Goal: Task Accomplishment & Management: Use online tool/utility

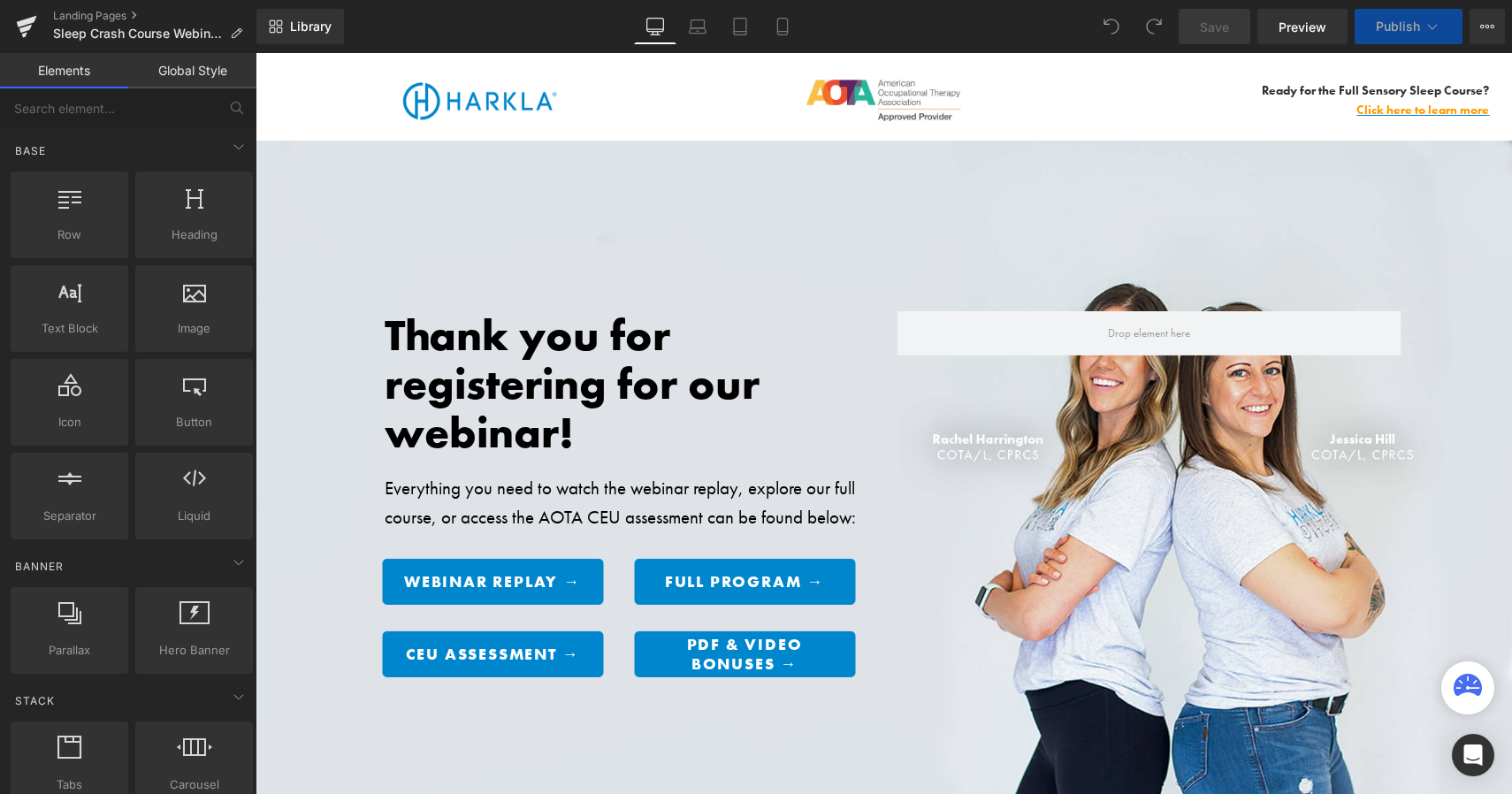
click at [513, 34] on div "Library Desktop Desktop Laptop Tablet Mobile Save Preview Publish Scheduled Vie…" at bounding box center [884, 26] width 1256 height 36
click at [1410, 40] on button "Publish" at bounding box center [1409, 26] width 108 height 36
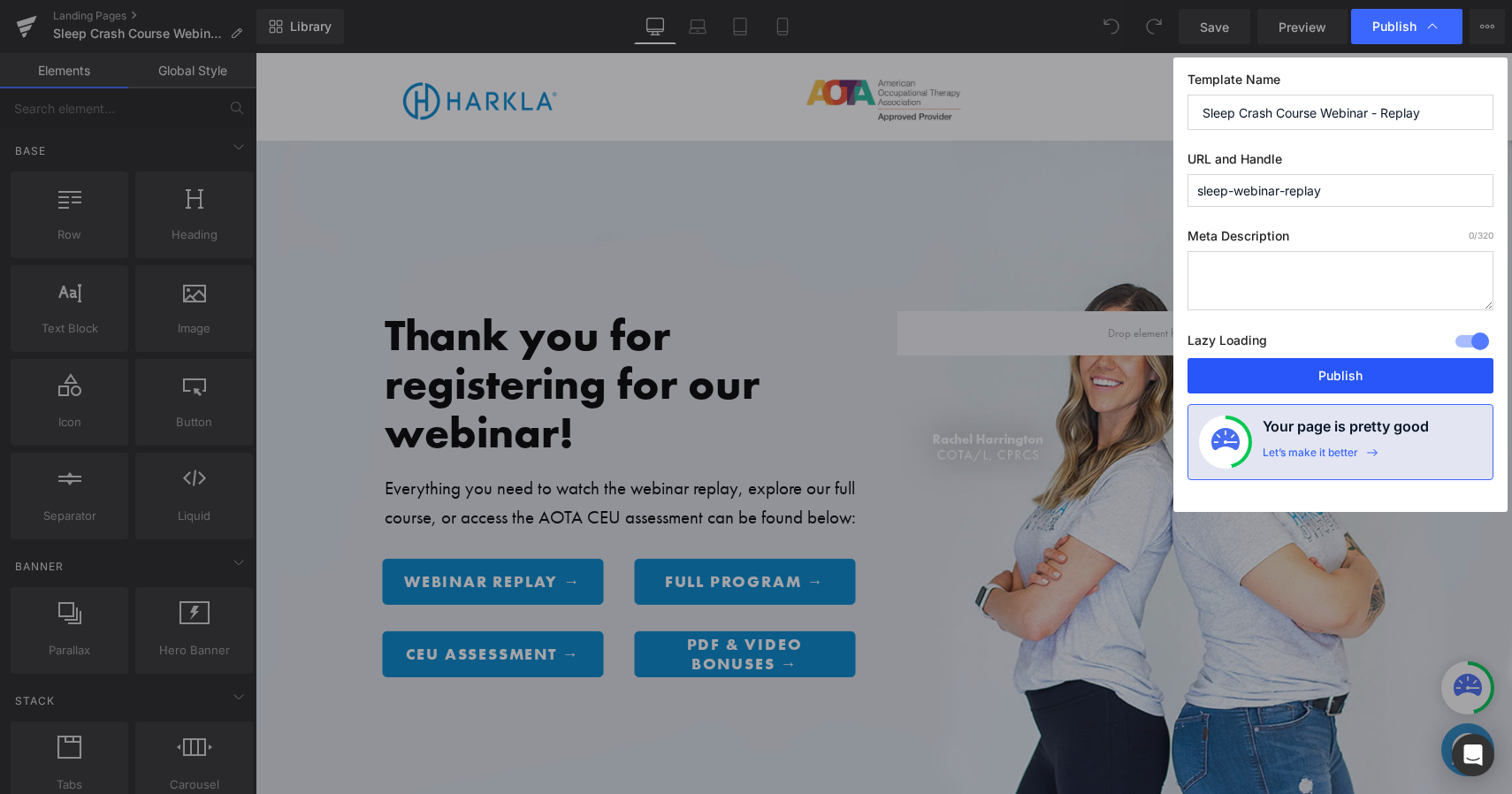
click at [1355, 373] on button "Publish" at bounding box center [1340, 376] width 306 height 36
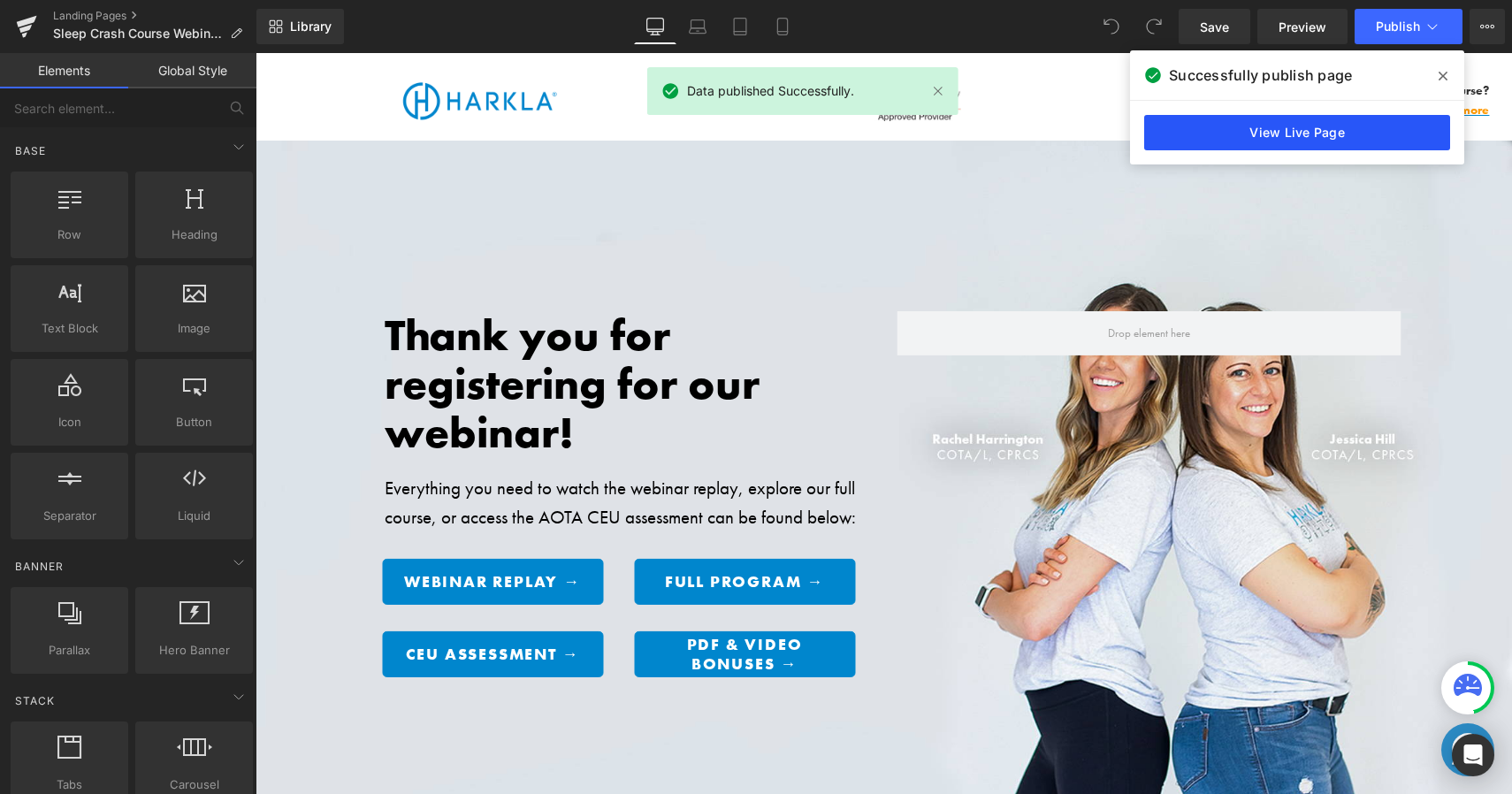
click at [1216, 119] on link "View Live Page" at bounding box center [1297, 132] width 306 height 36
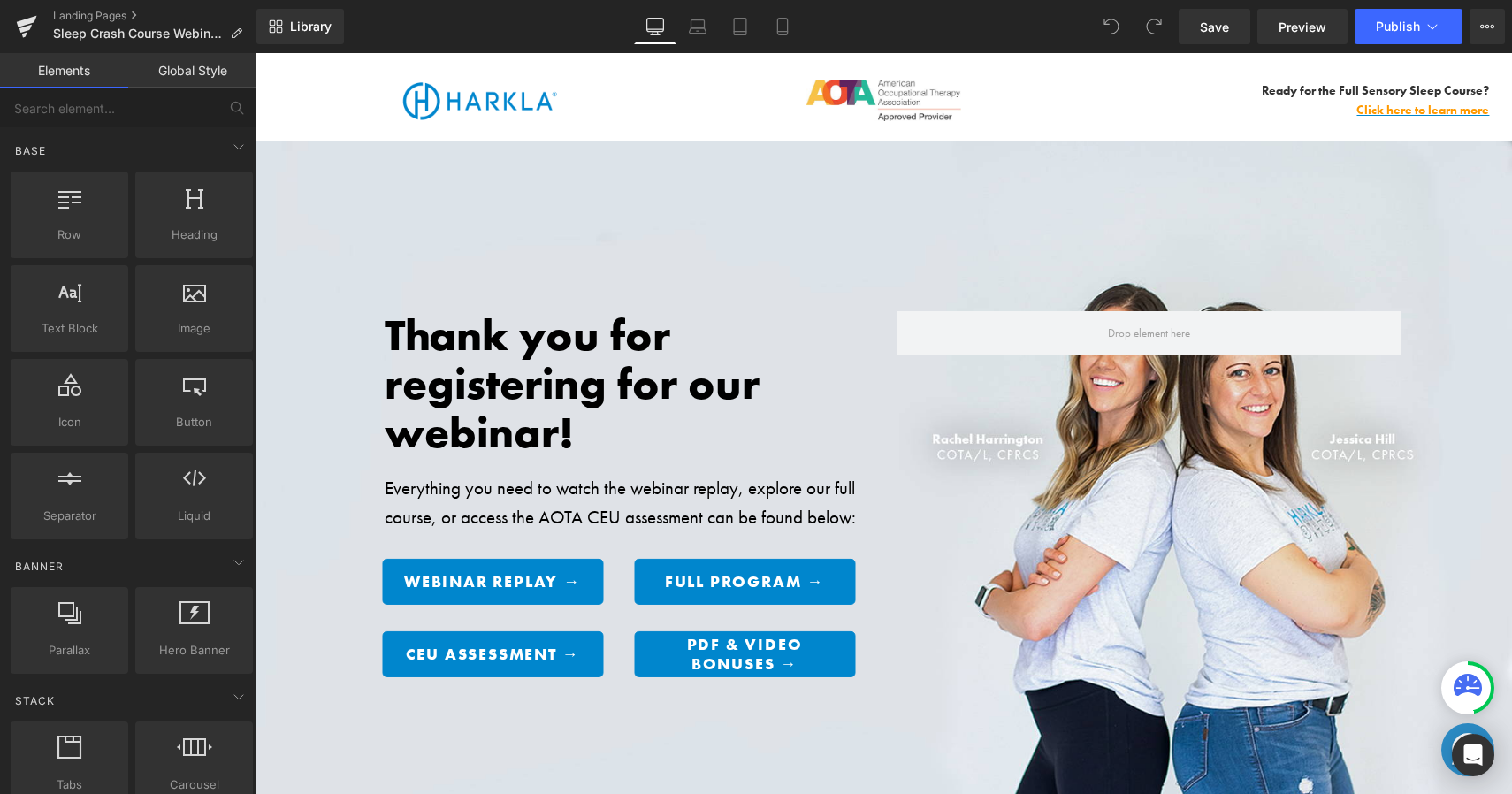
click at [806, 234] on div "Thank you for registering for our webinar! Heading Everything you need to watch…" at bounding box center [884, 503] width 1257 height 725
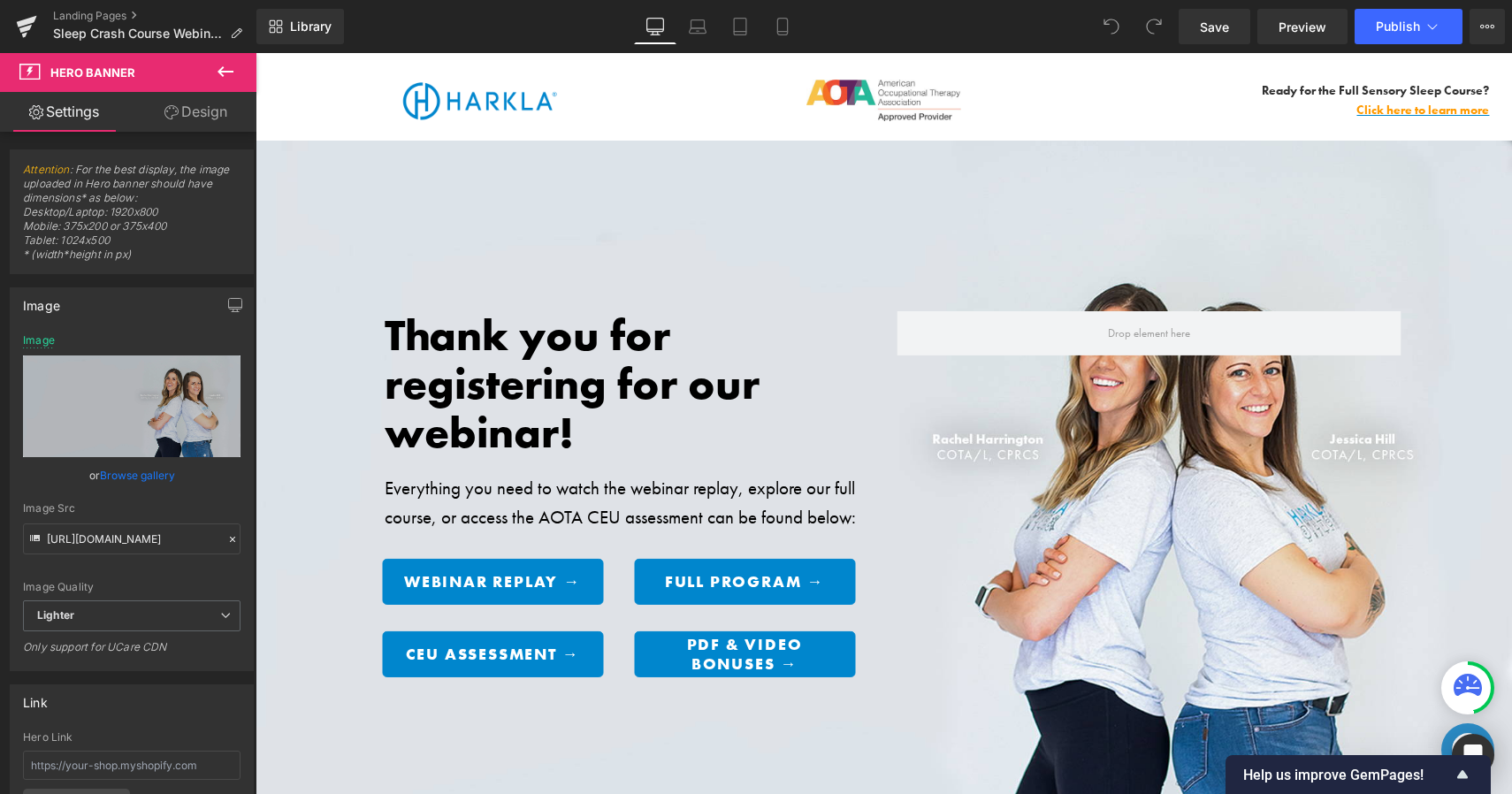
click at [560, 26] on div "Library Desktop Desktop Laptop Tablet Mobile Save Preview Publish Scheduled Vie…" at bounding box center [884, 26] width 1256 height 36
